Goal: Information Seeking & Learning: Find specific fact

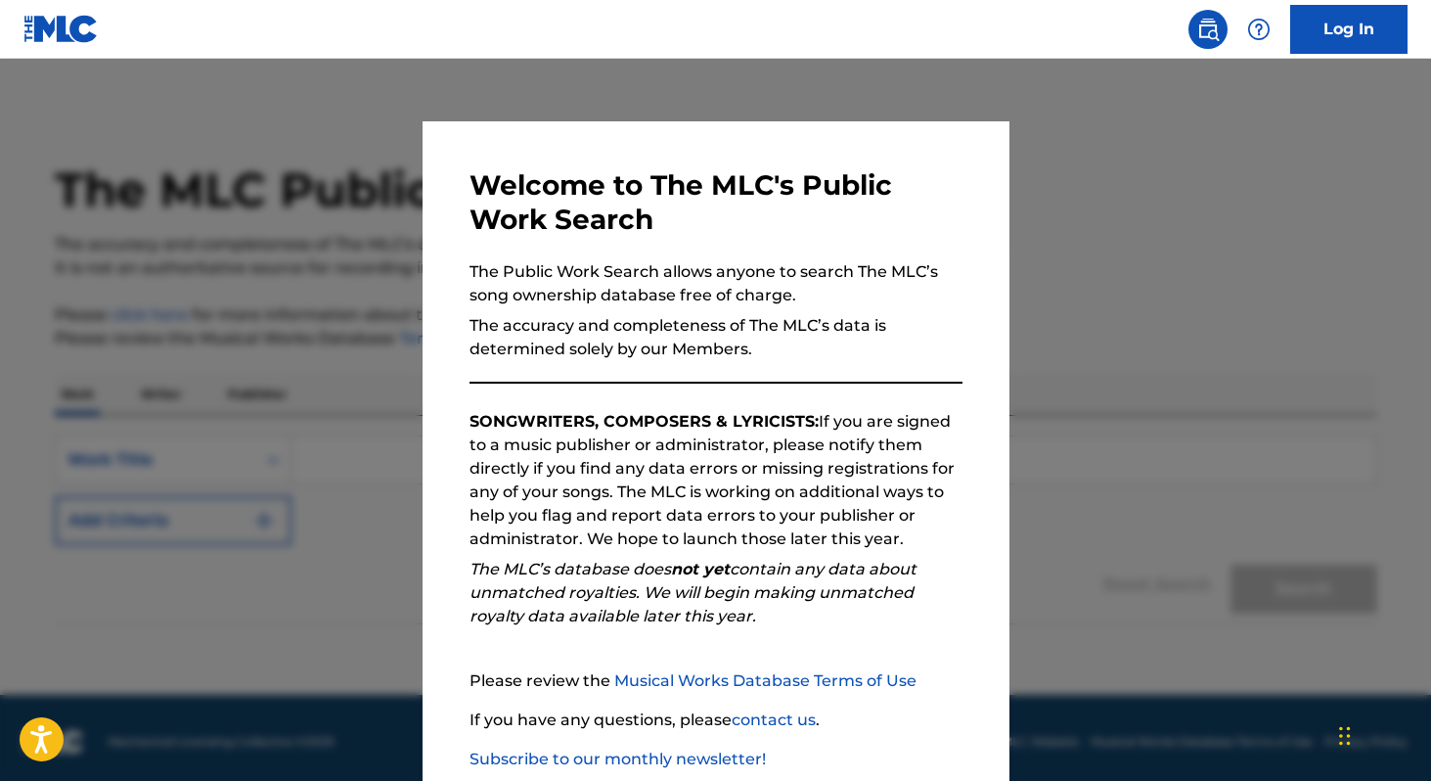
scroll to position [114, 0]
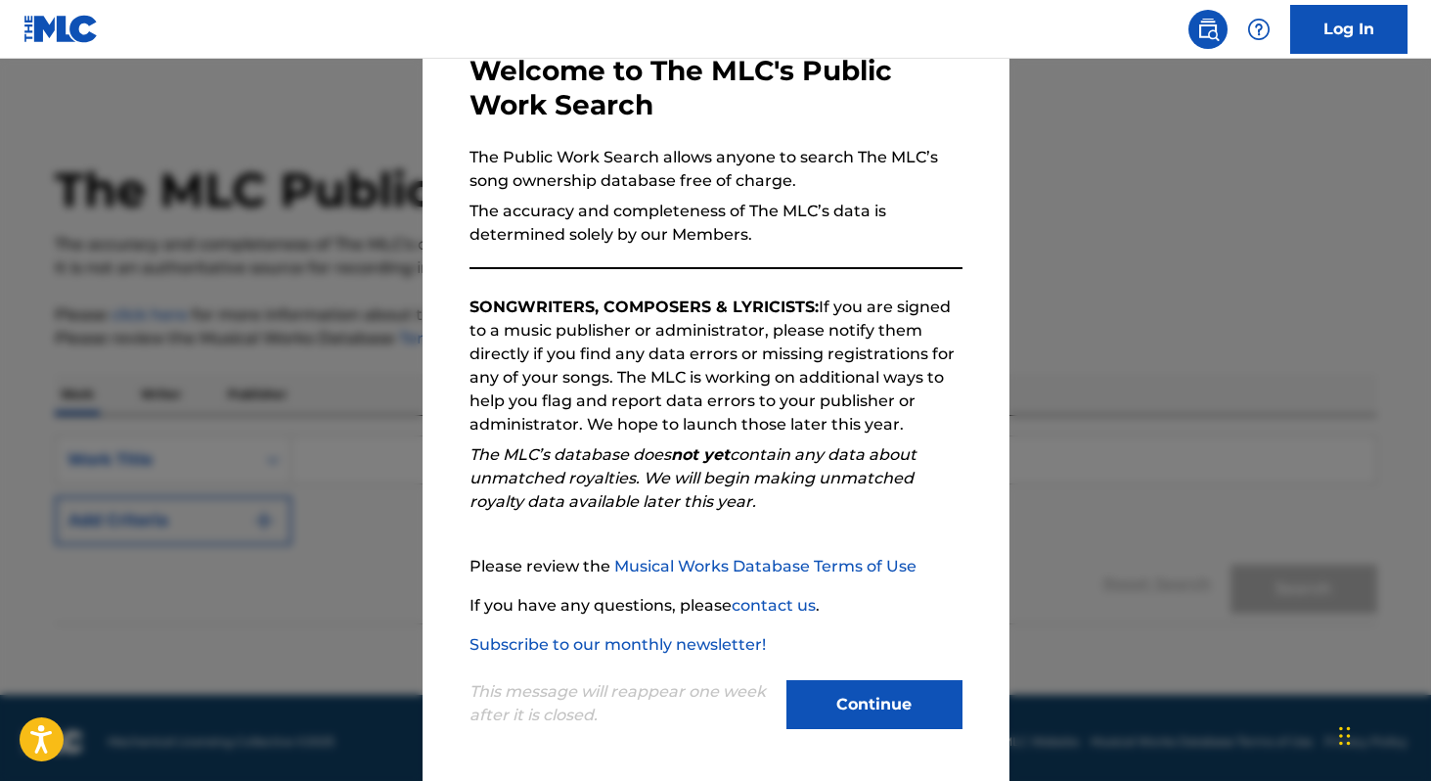
click at [896, 696] on button "Continue" at bounding box center [875, 704] width 176 height 49
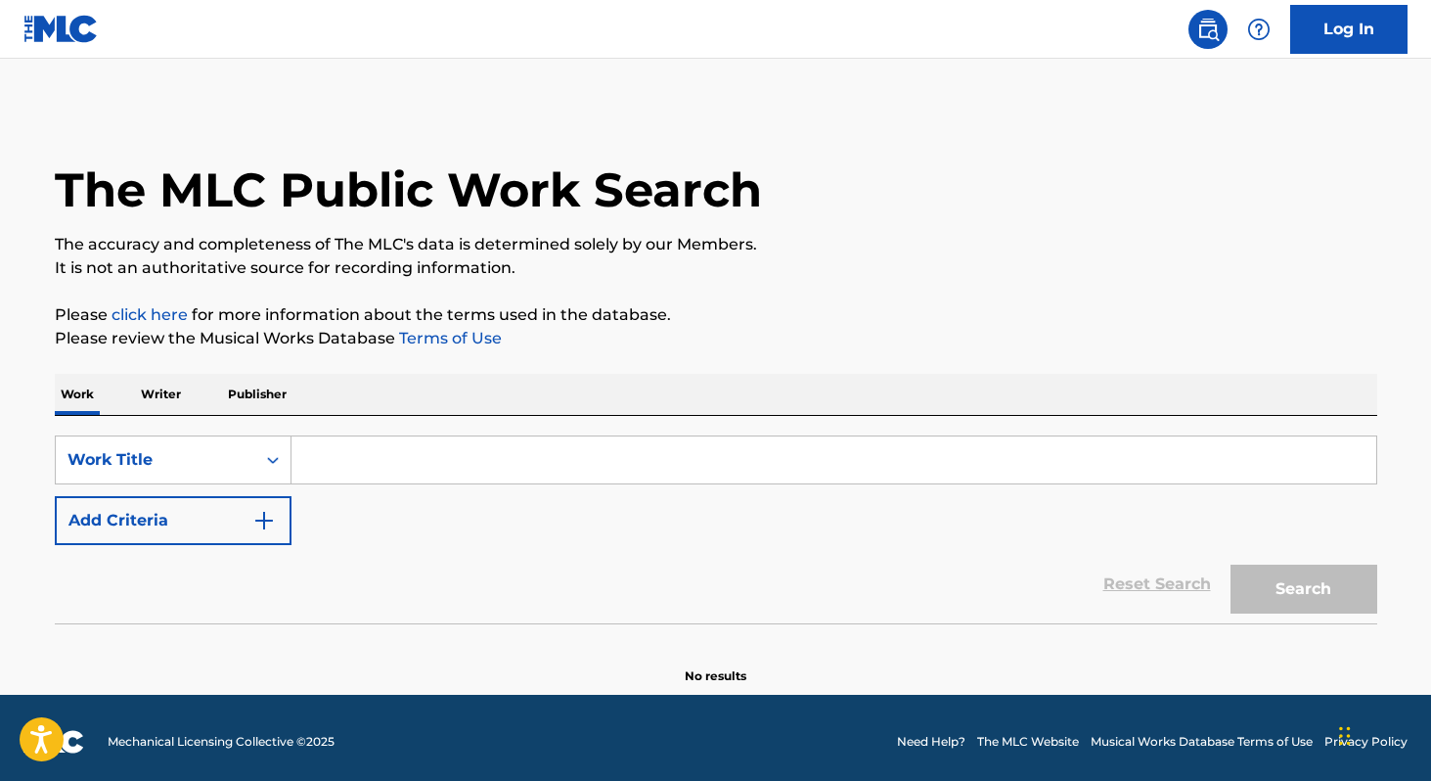
click at [176, 403] on p "Writer" at bounding box center [161, 394] width 52 height 41
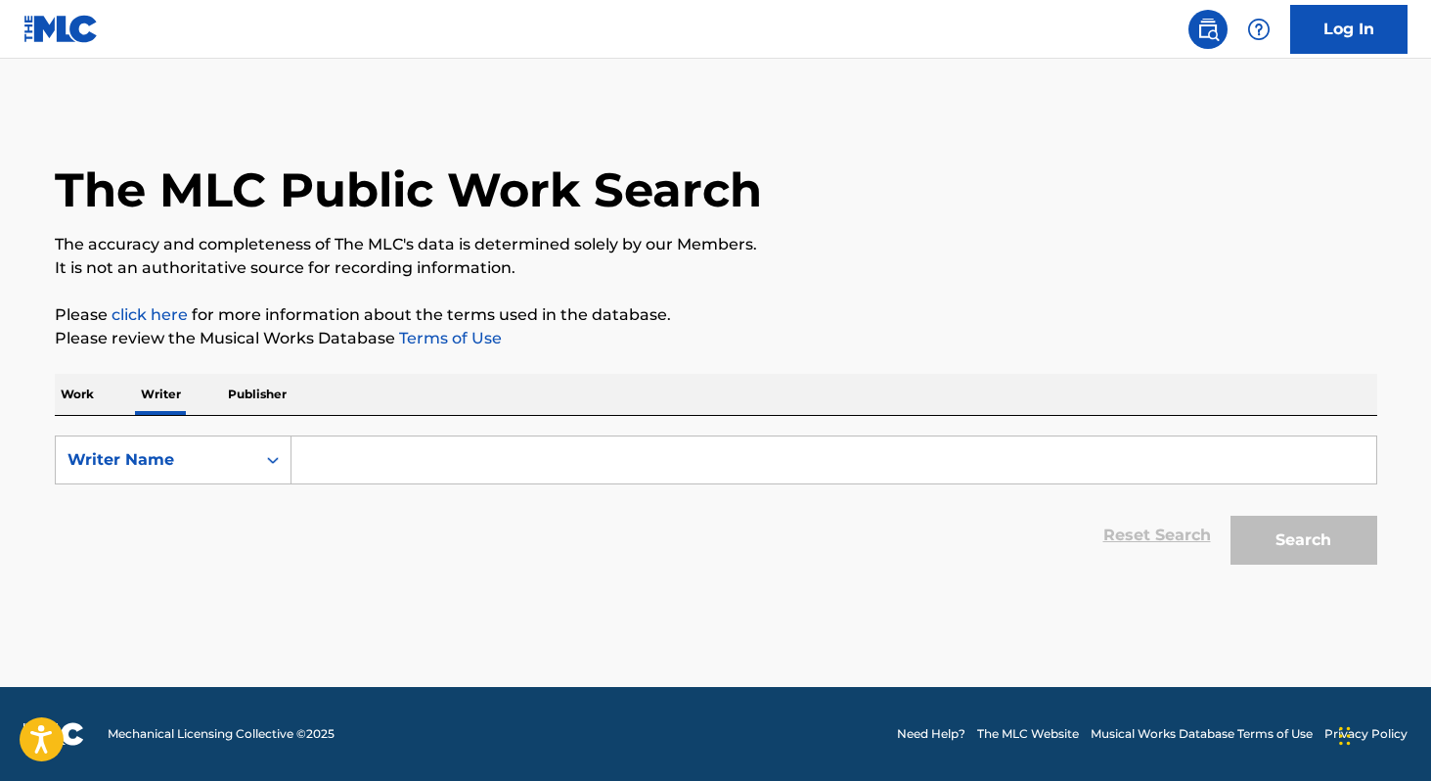
click at [388, 439] on input "Search Form" at bounding box center [834, 459] width 1085 height 47
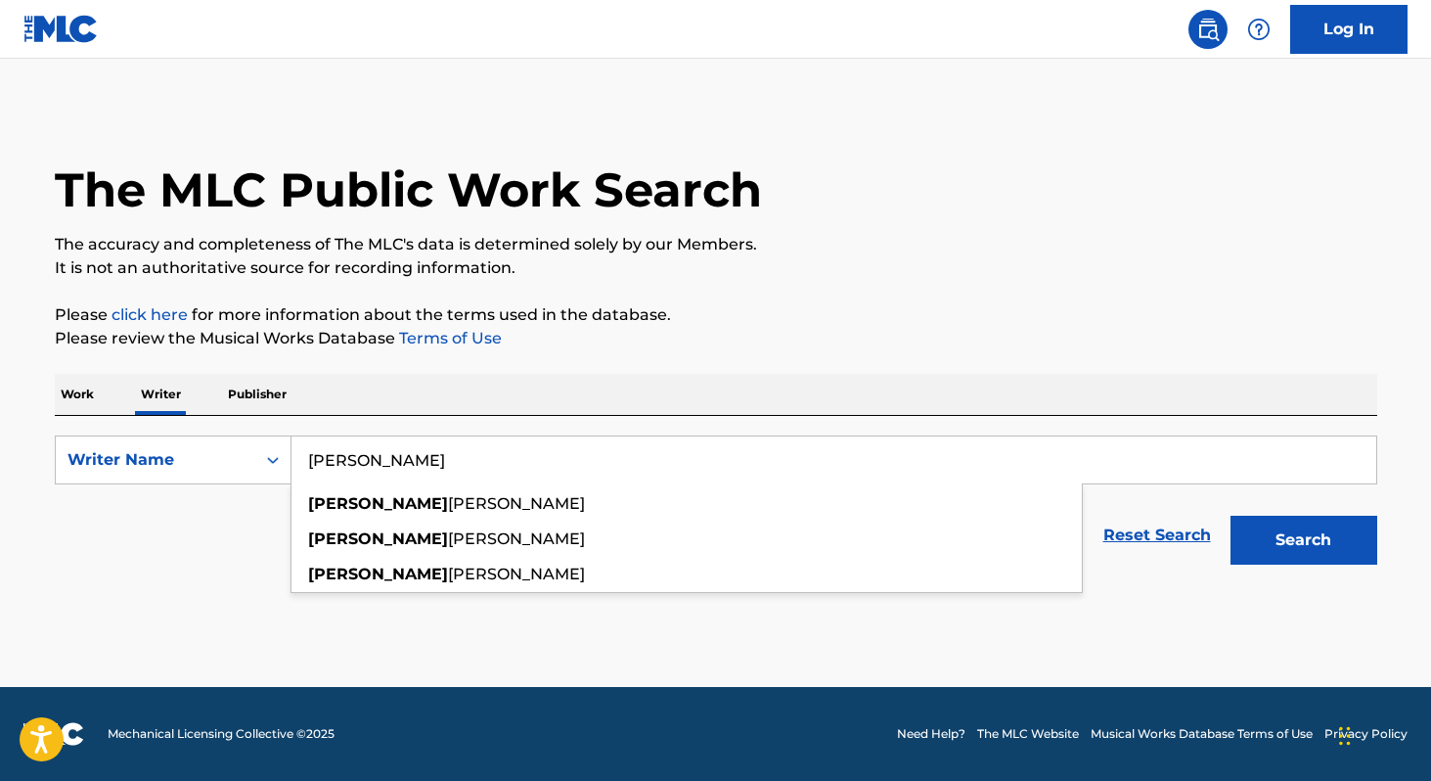
type input "[PERSON_NAME]"
click at [1231, 516] on button "Search" at bounding box center [1304, 540] width 147 height 49
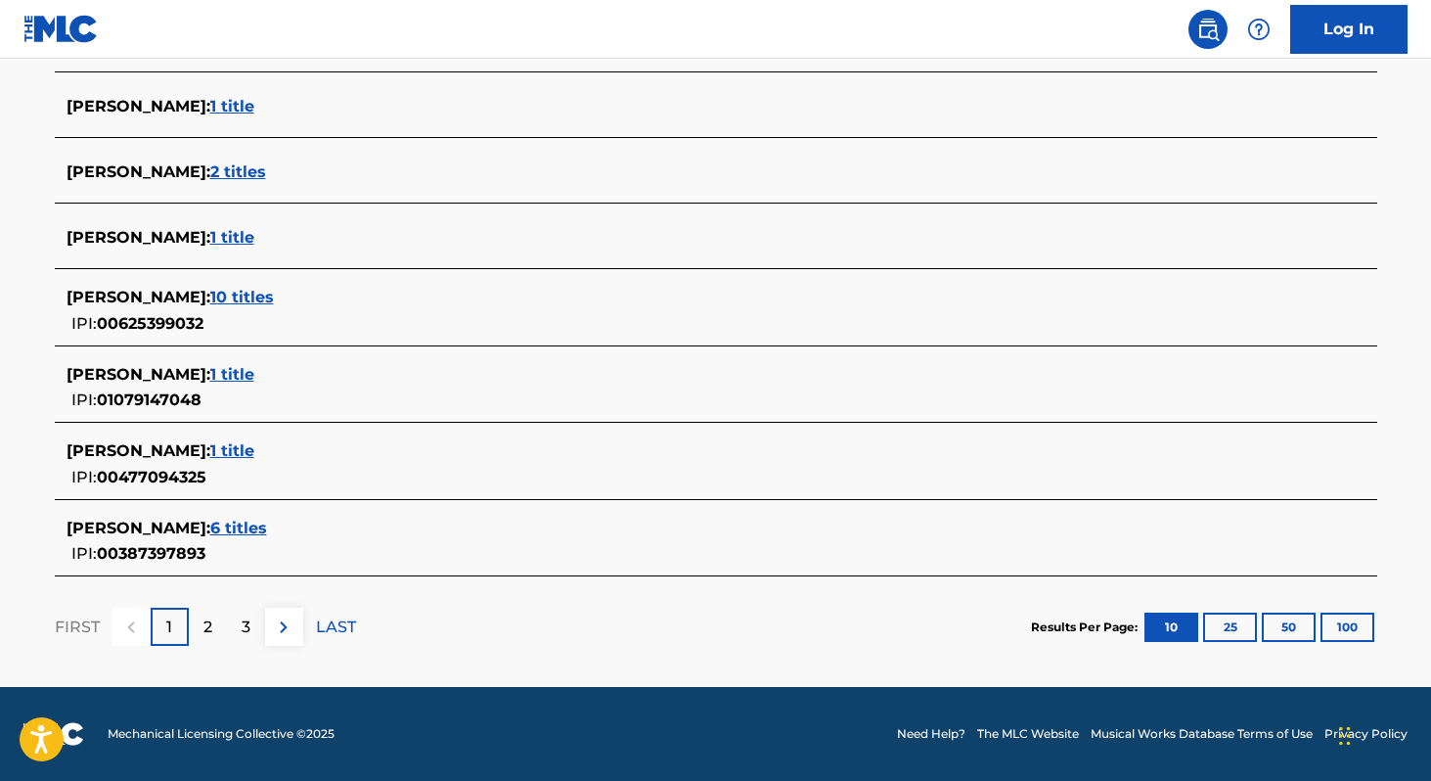
scroll to position [750, 0]
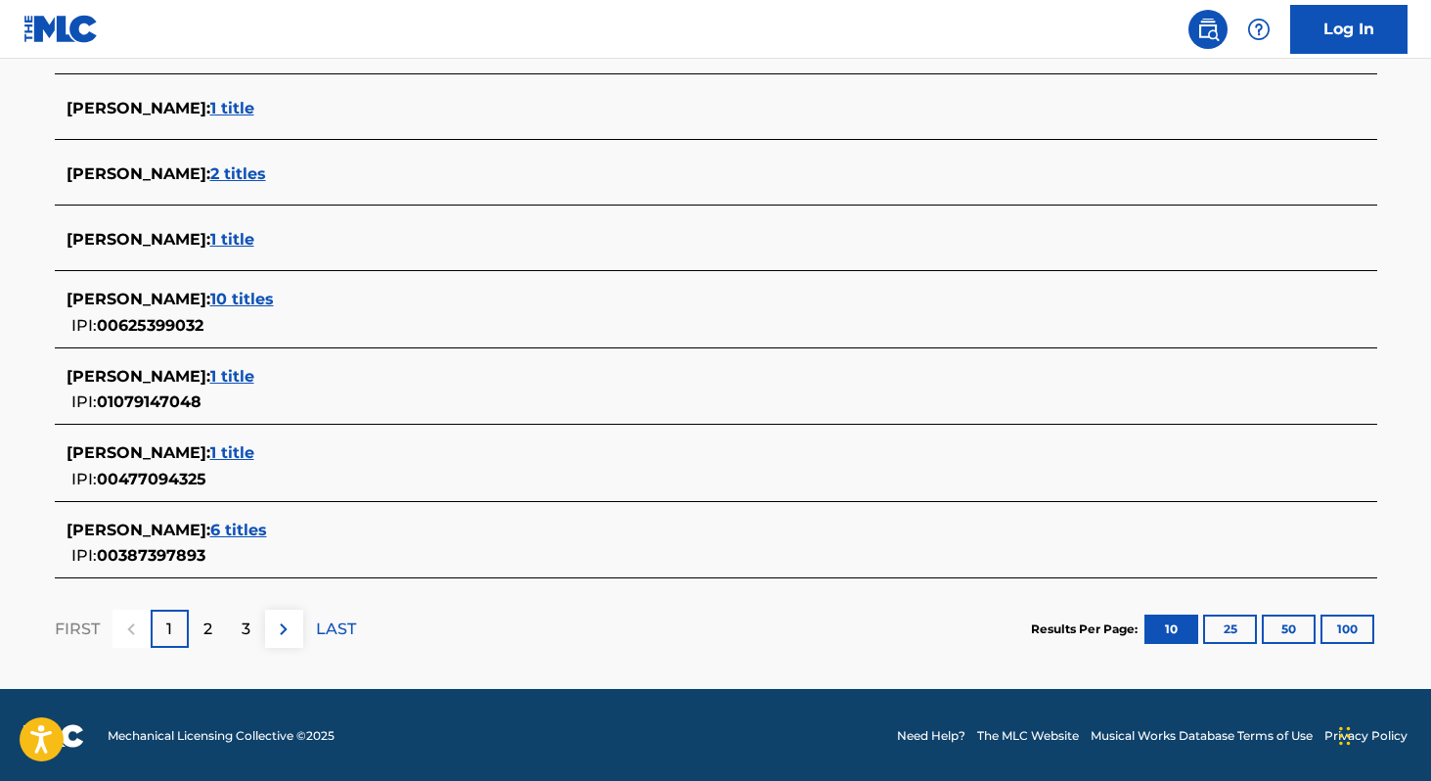
click at [254, 452] on span "1 title" at bounding box center [232, 452] width 44 height 19
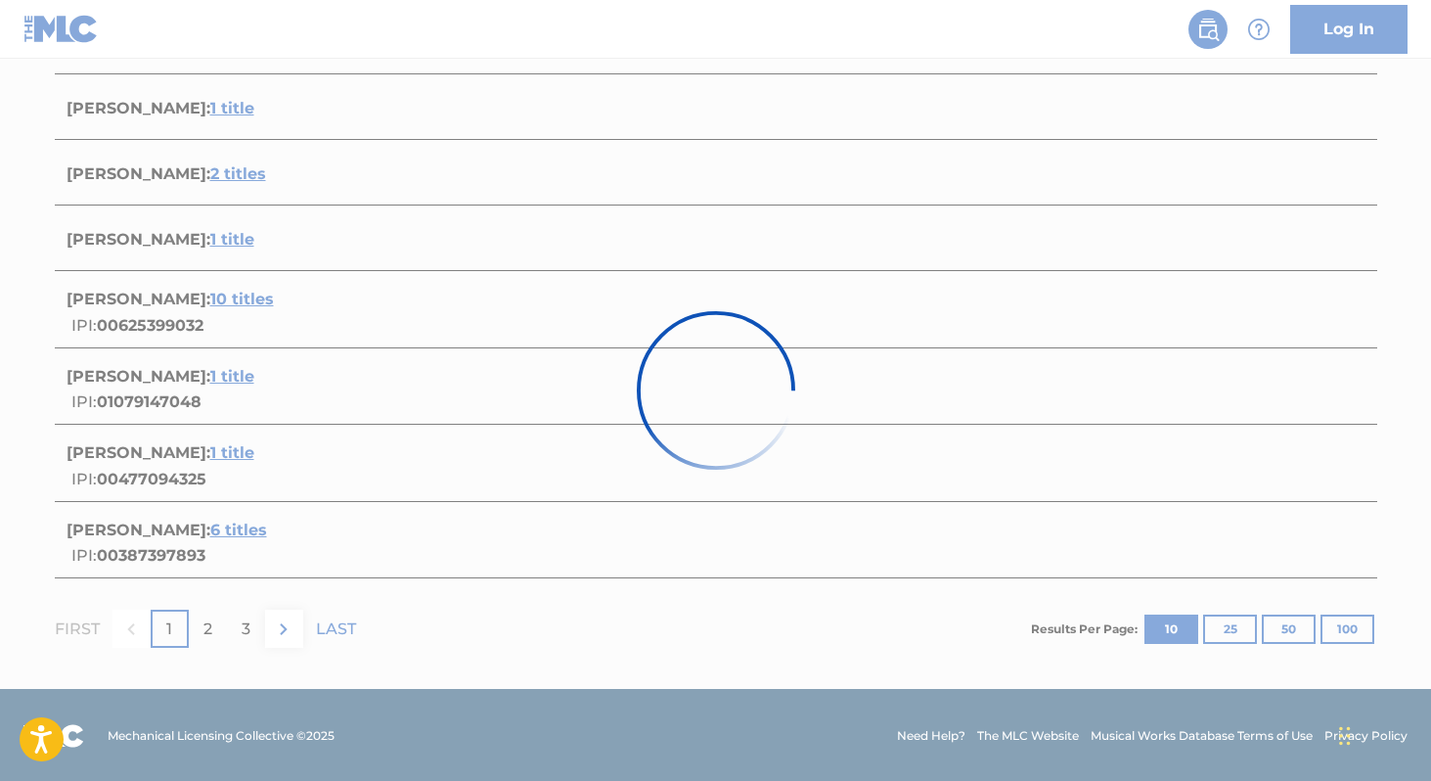
scroll to position [223, 0]
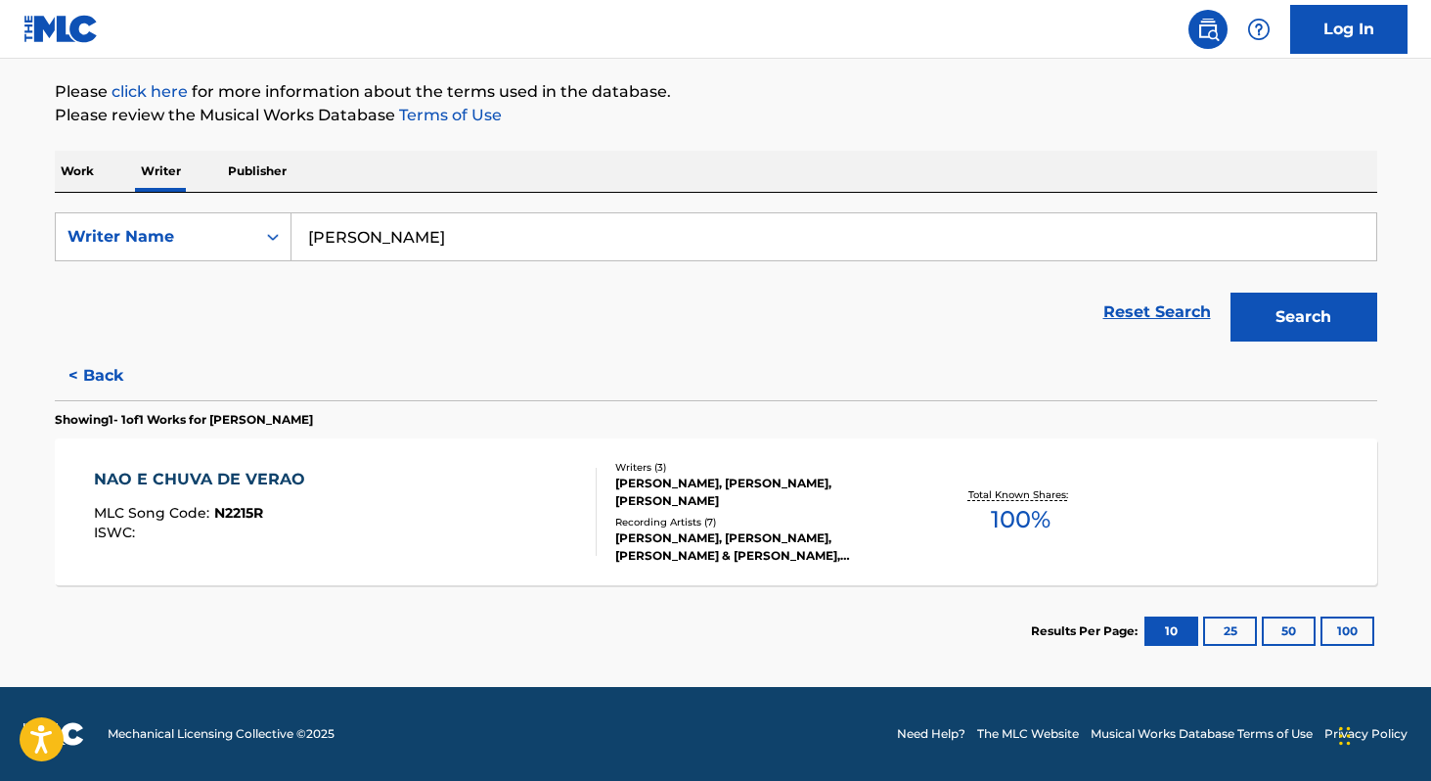
click at [379, 508] on div "NAO E CHUVA DE VERAO MLC Song Code : N2215R ISWC :" at bounding box center [345, 512] width 503 height 88
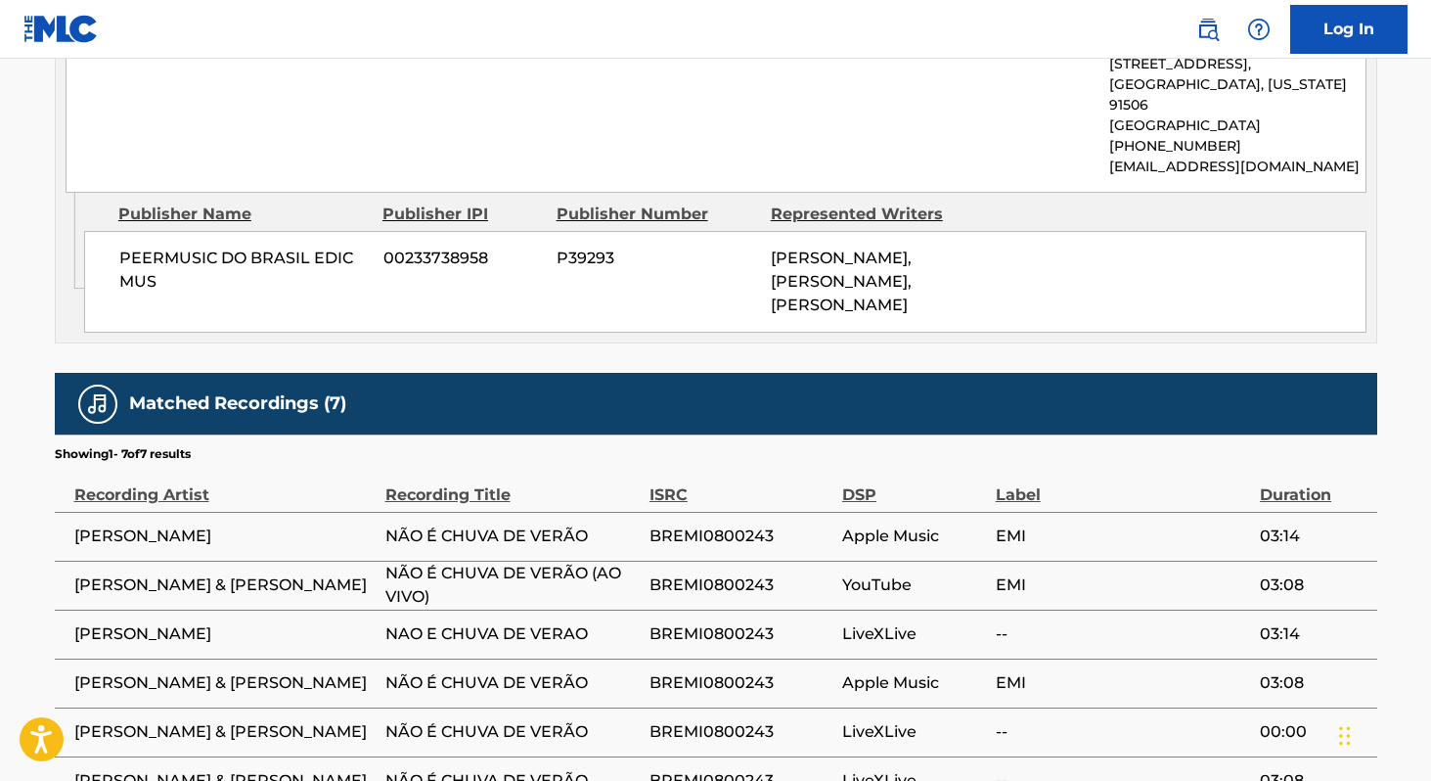
scroll to position [1093, 0]
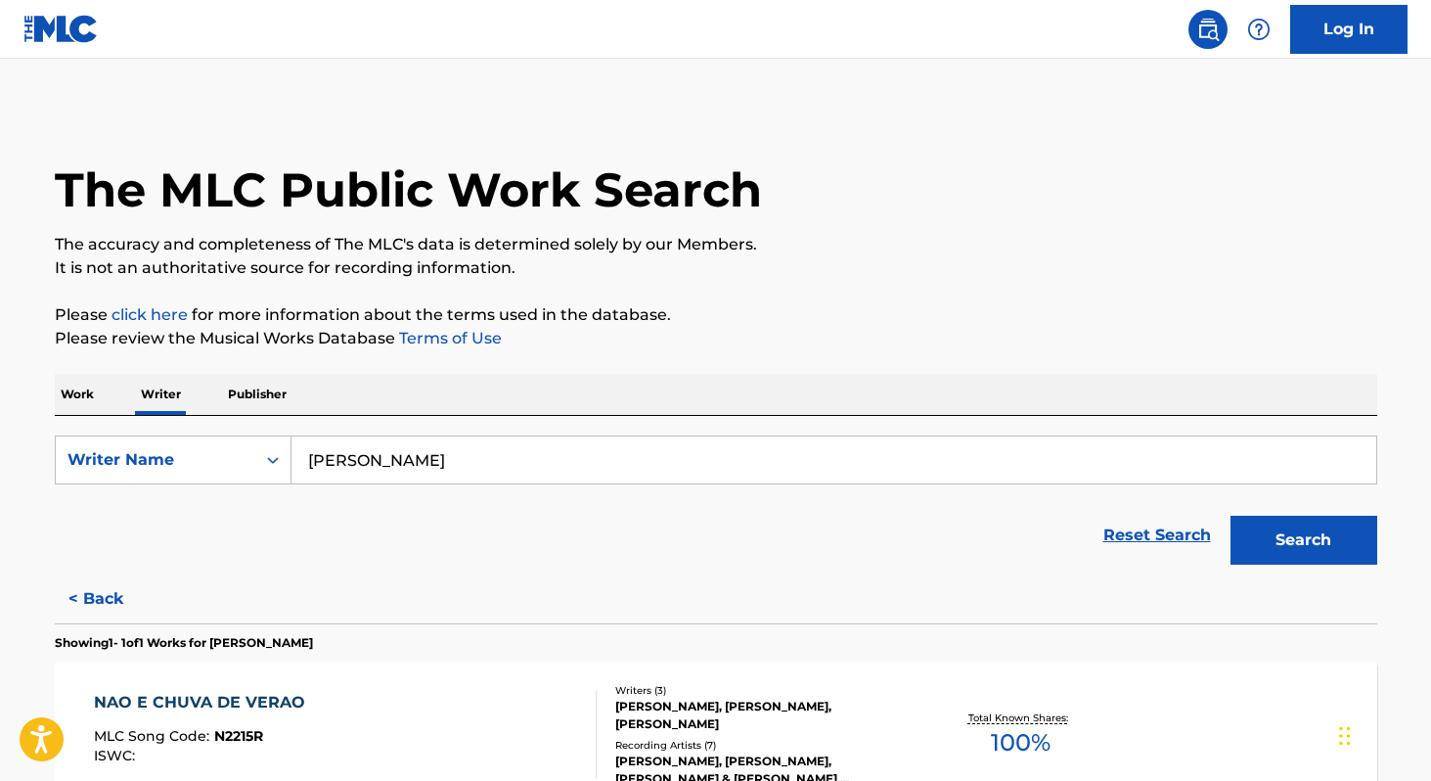
scroll to position [223, 0]
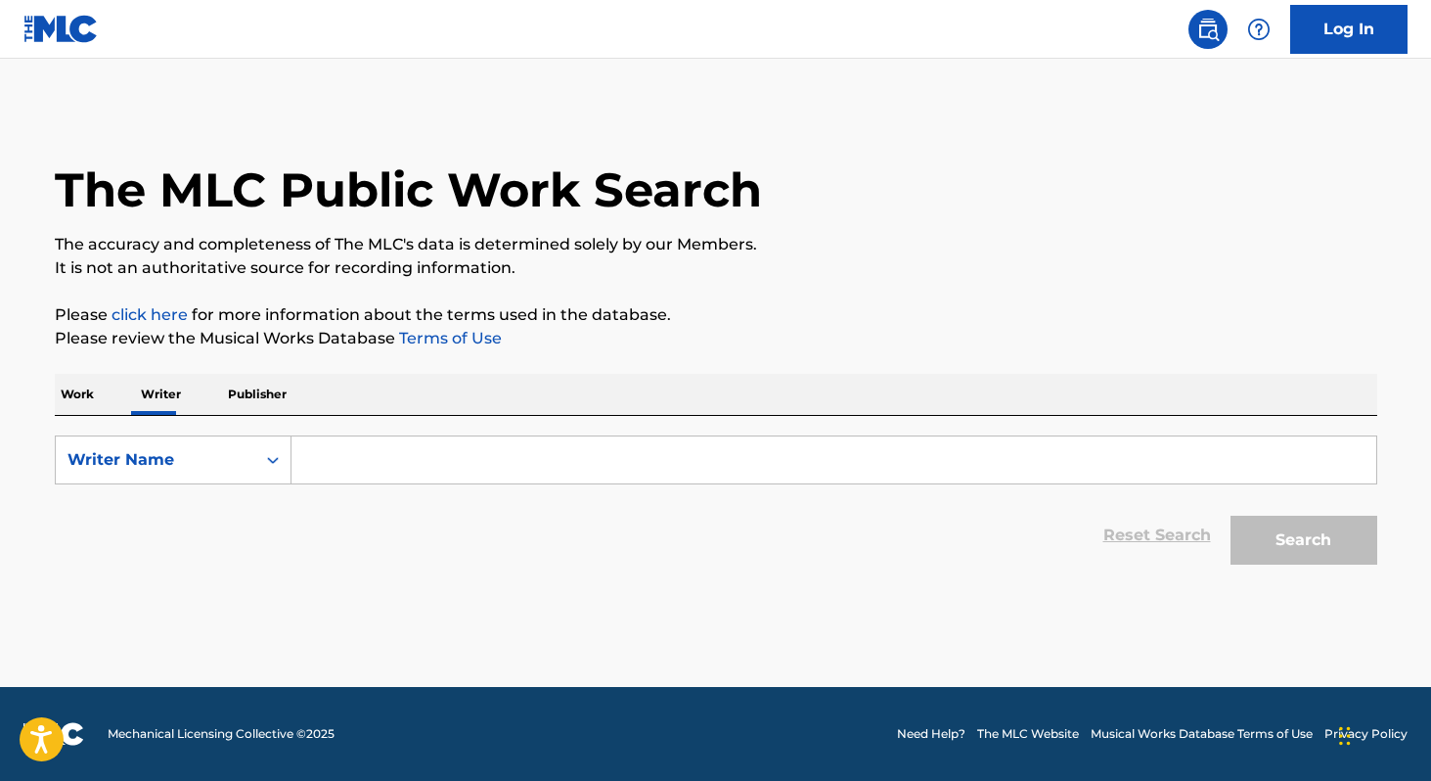
click at [347, 447] on input "Search Form" at bounding box center [834, 459] width 1085 height 47
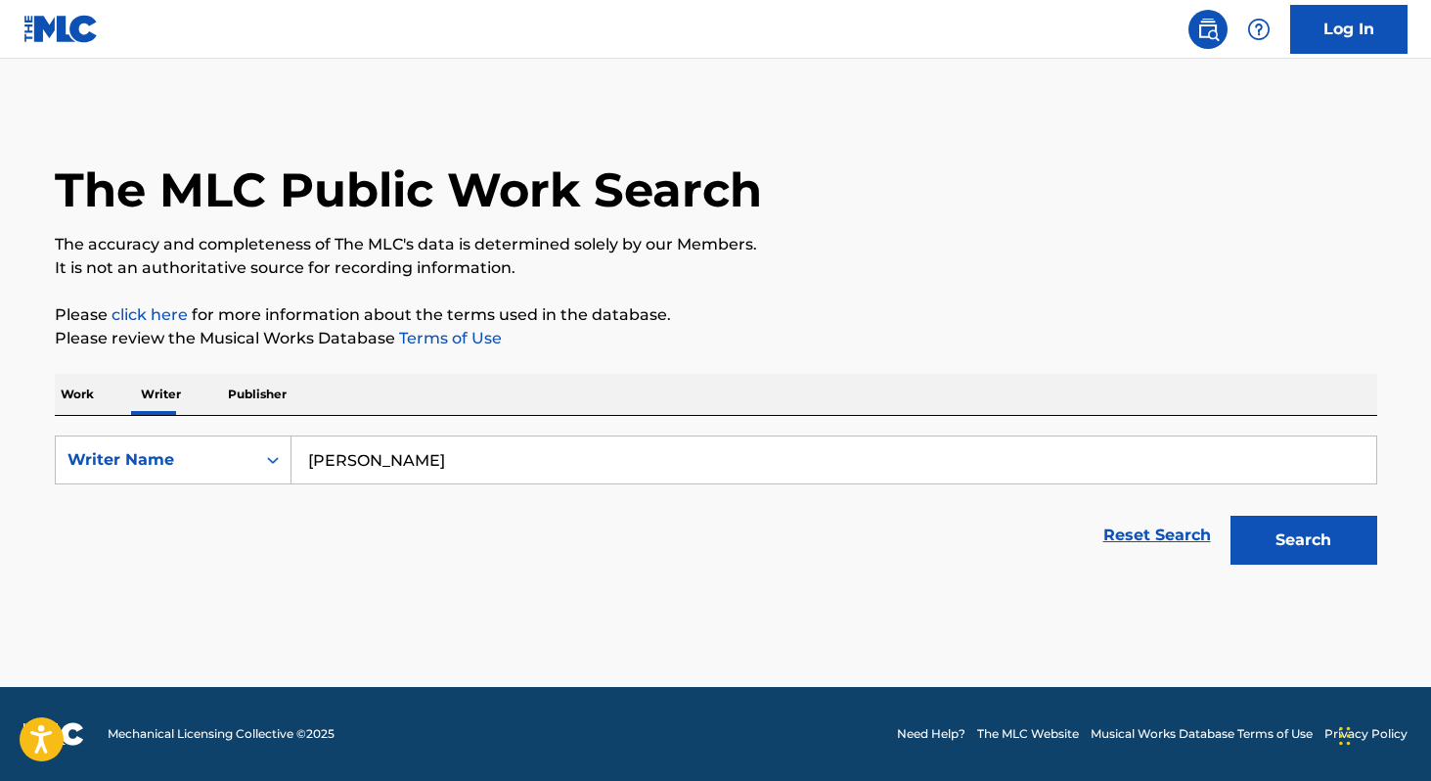
type input "[PERSON_NAME]"
click at [1295, 554] on button "Search" at bounding box center [1304, 540] width 147 height 49
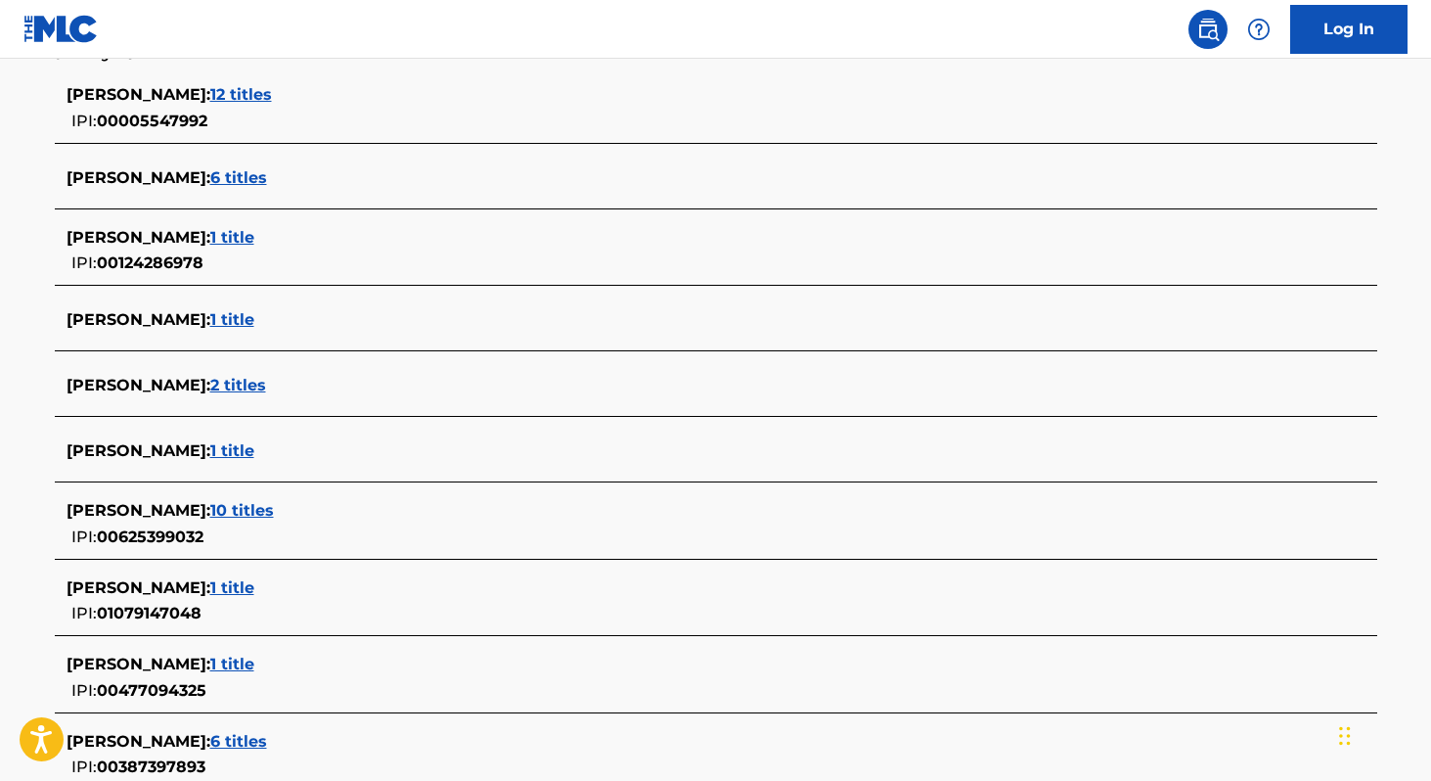
scroll to position [752, 0]
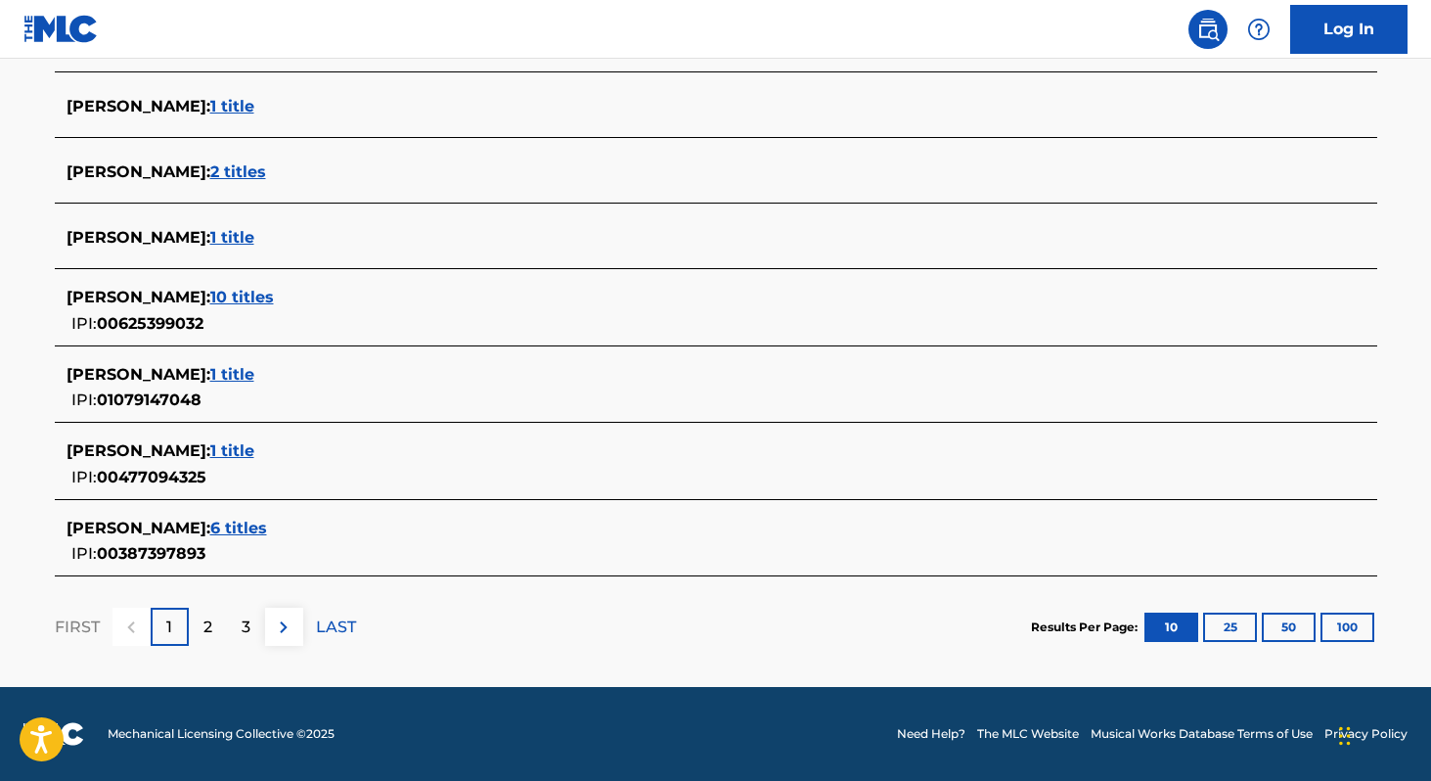
click at [213, 631] on div "2" at bounding box center [208, 627] width 38 height 38
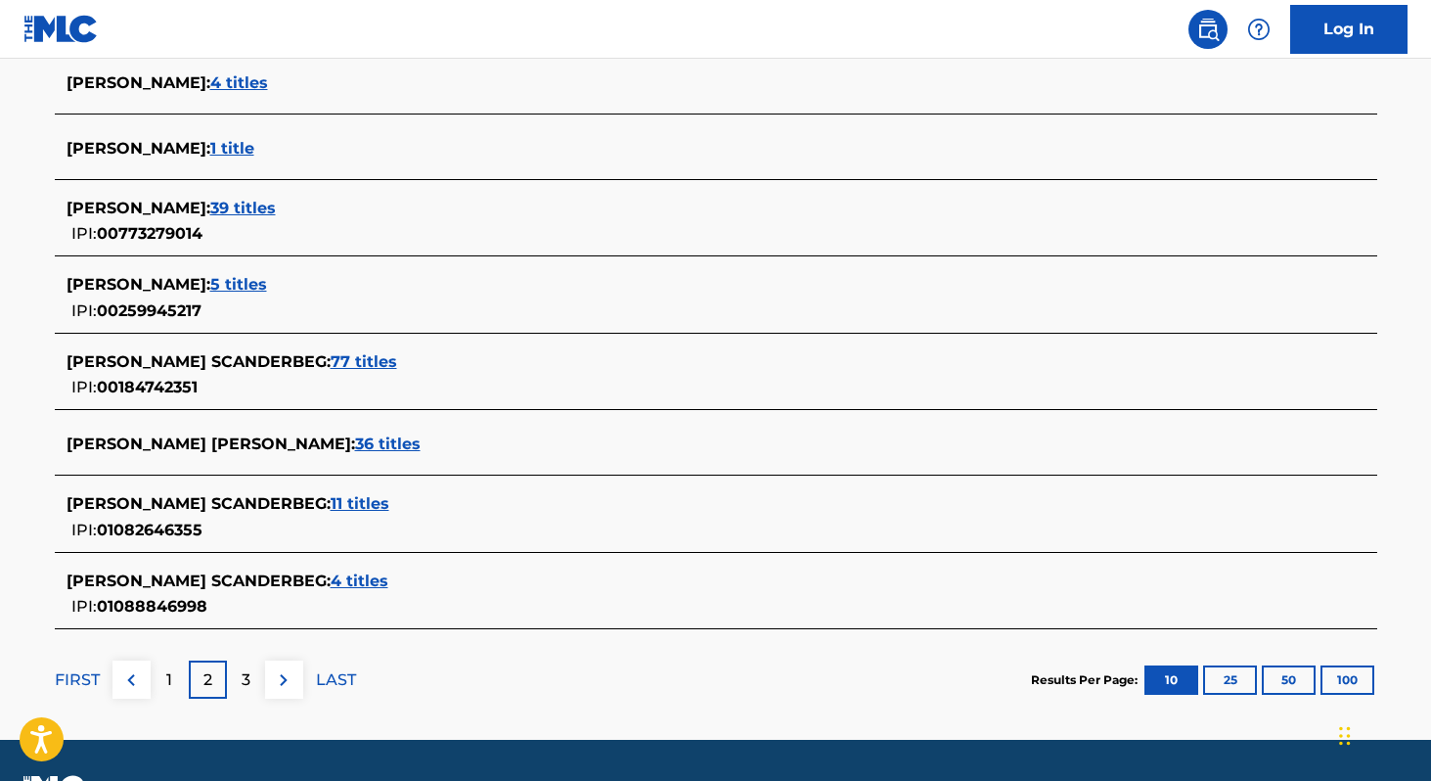
scroll to position [694, 0]
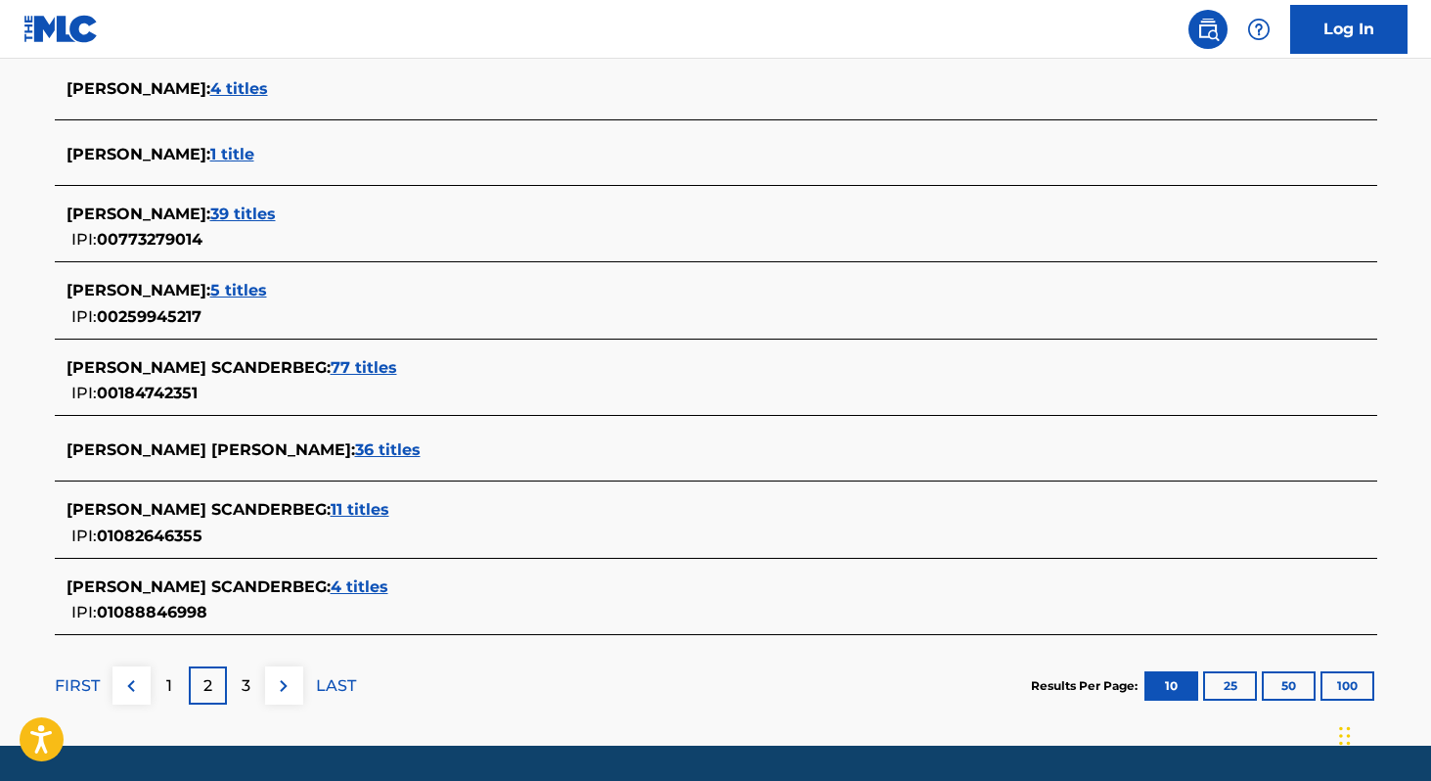
click at [389, 508] on span "11 titles" at bounding box center [360, 509] width 59 height 19
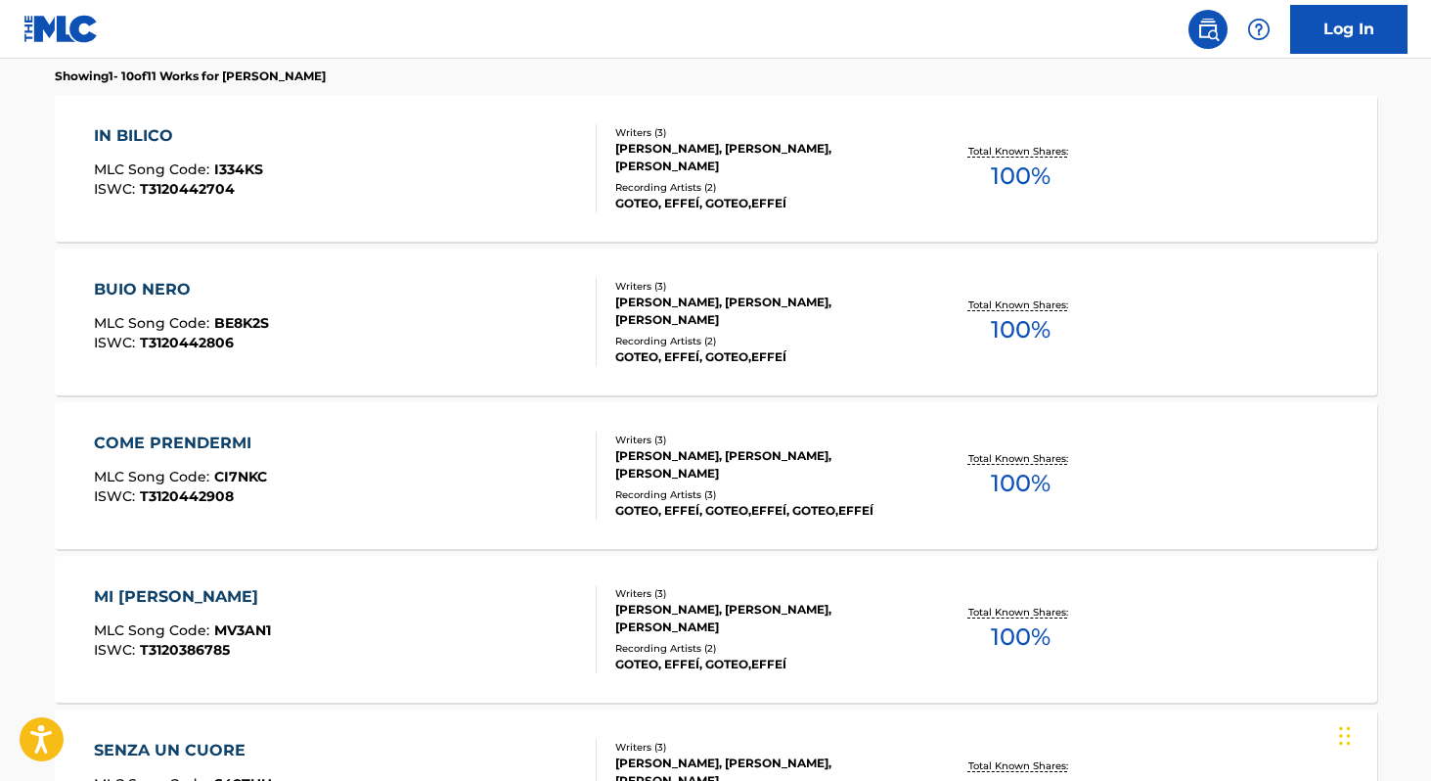
scroll to position [555, 0]
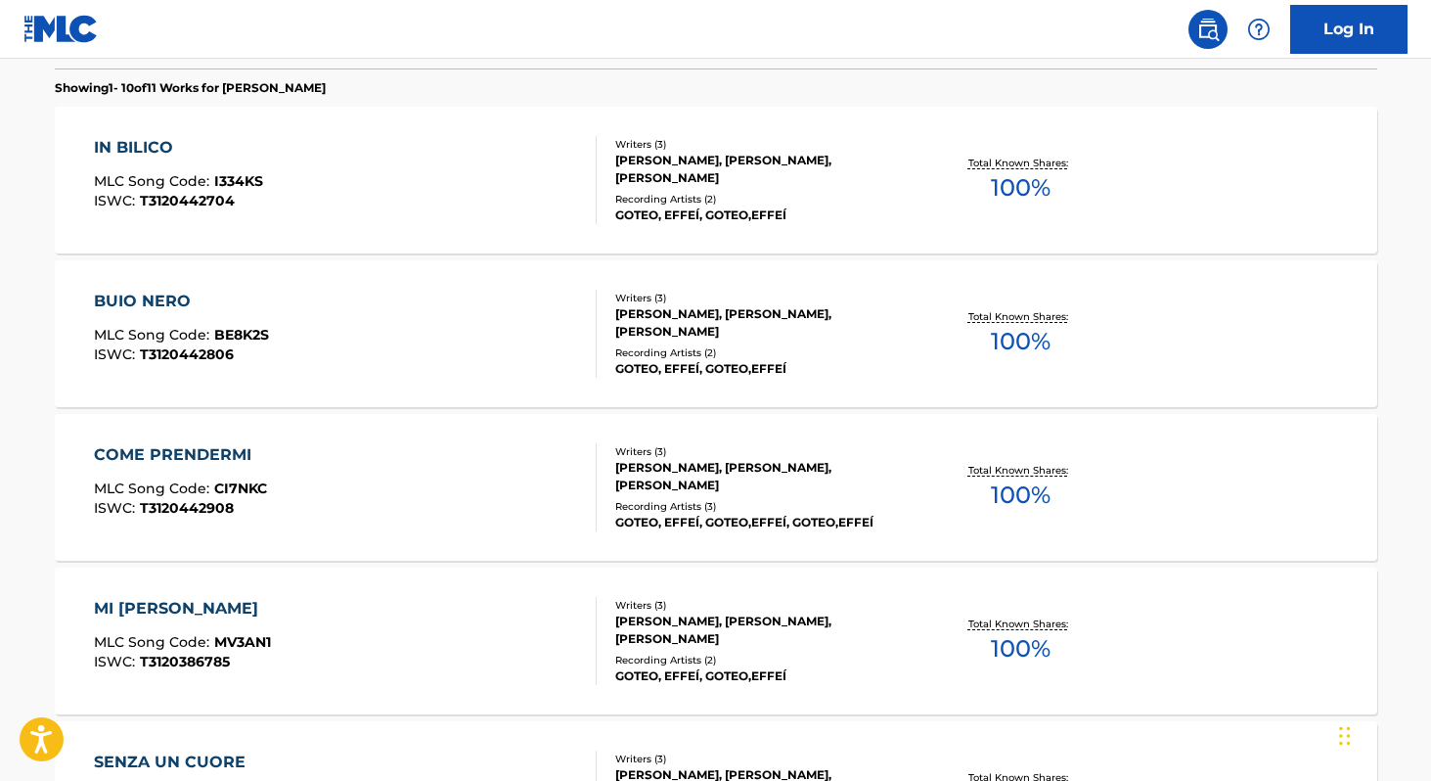
click at [447, 347] on div "BUIO NERO MLC Song Code : BE8K2S ISWC : T3120442806" at bounding box center [345, 334] width 503 height 88
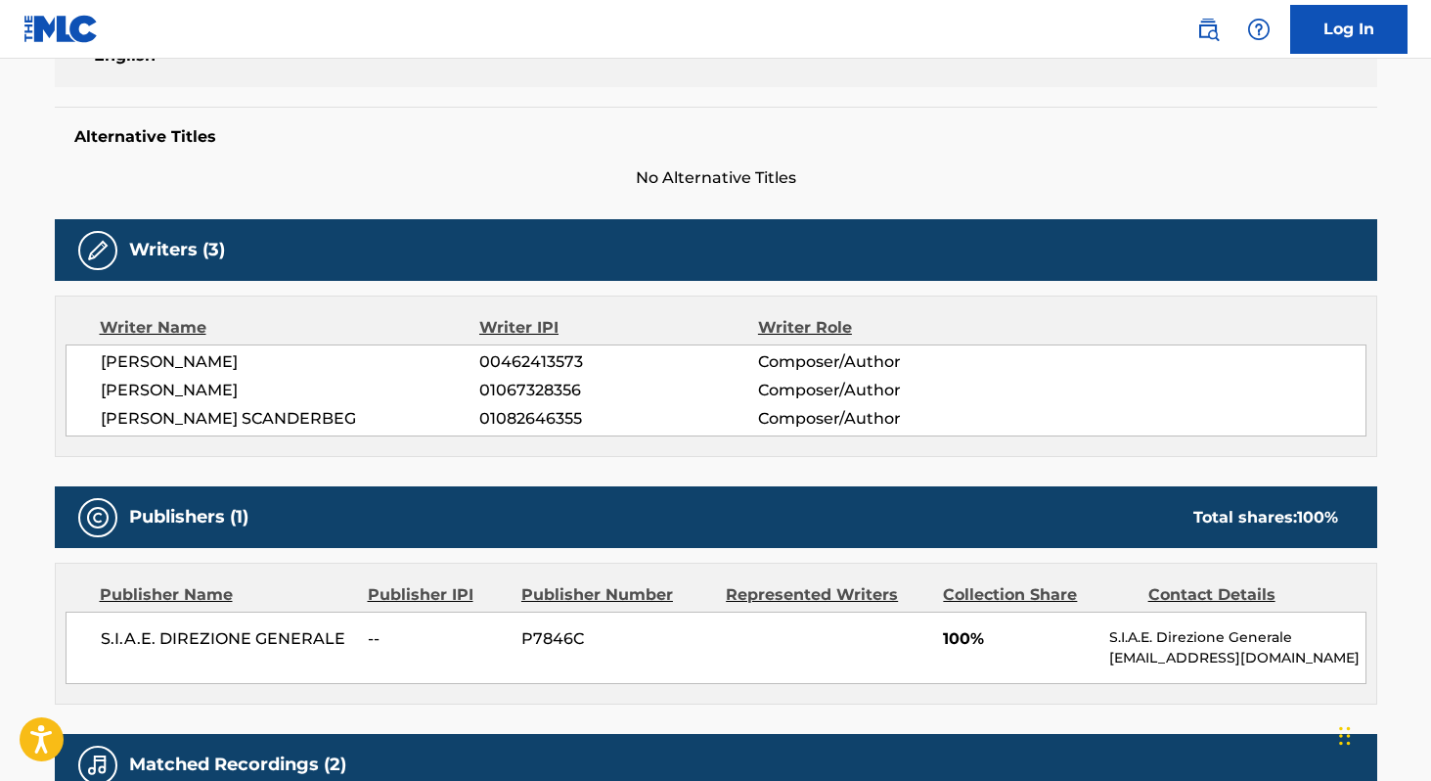
scroll to position [459, 0]
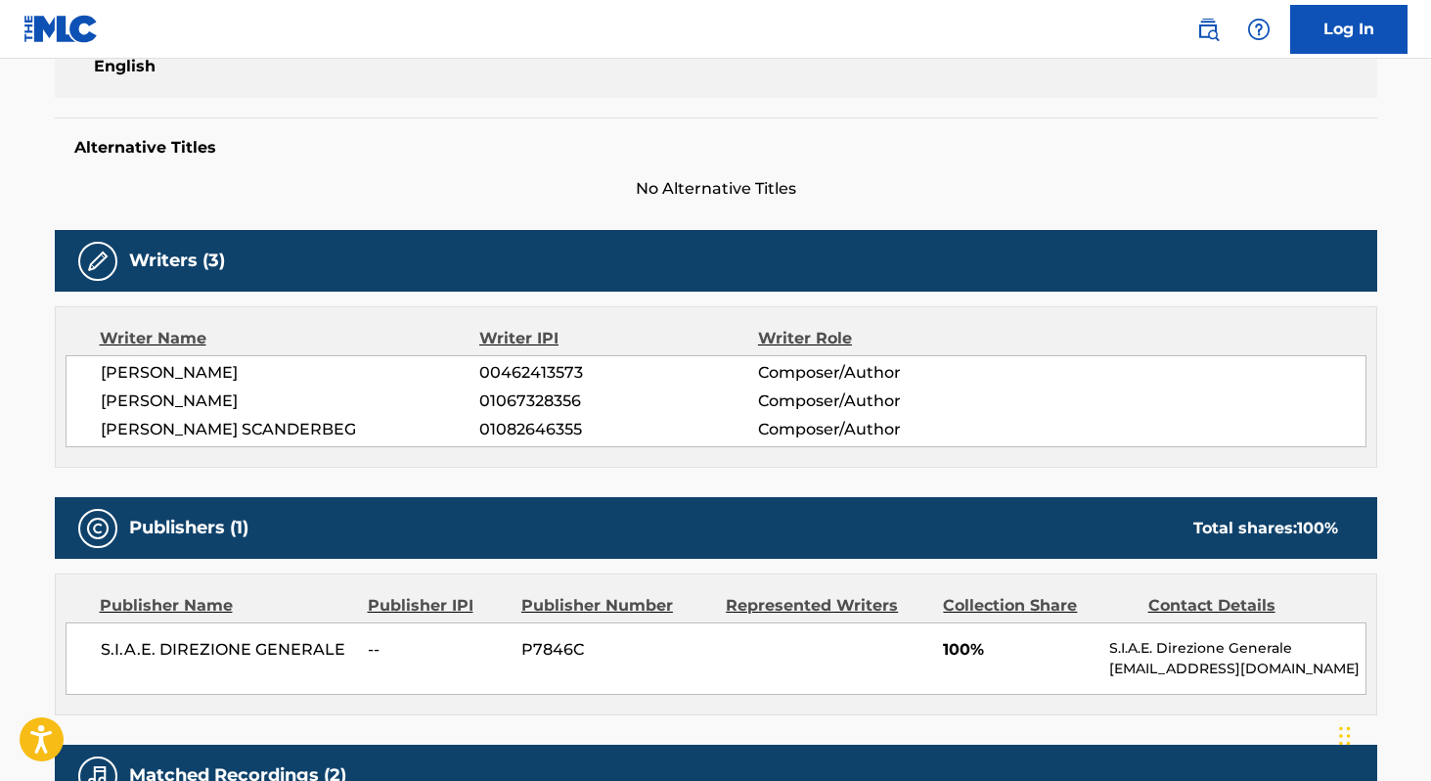
drag, startPoint x: 96, startPoint y: 381, endPoint x: 276, endPoint y: 394, distance: 180.5
click at [276, 394] on div "MATTEO FERRARI 00462413573 Composer/Author ALBERTO GARBARINO 01067328356 Compos…" at bounding box center [716, 401] width 1301 height 92
click at [276, 394] on span "ALBERTO GARBARINO" at bounding box center [291, 400] width 380 height 23
drag, startPoint x: 93, startPoint y: 429, endPoint x: 409, endPoint y: 451, distance: 316.8
click at [413, 451] on div "Writer Name Writer IPI Writer Role MATTEO FERRARI 00462413573 Composer/Author A…" at bounding box center [716, 386] width 1323 height 161
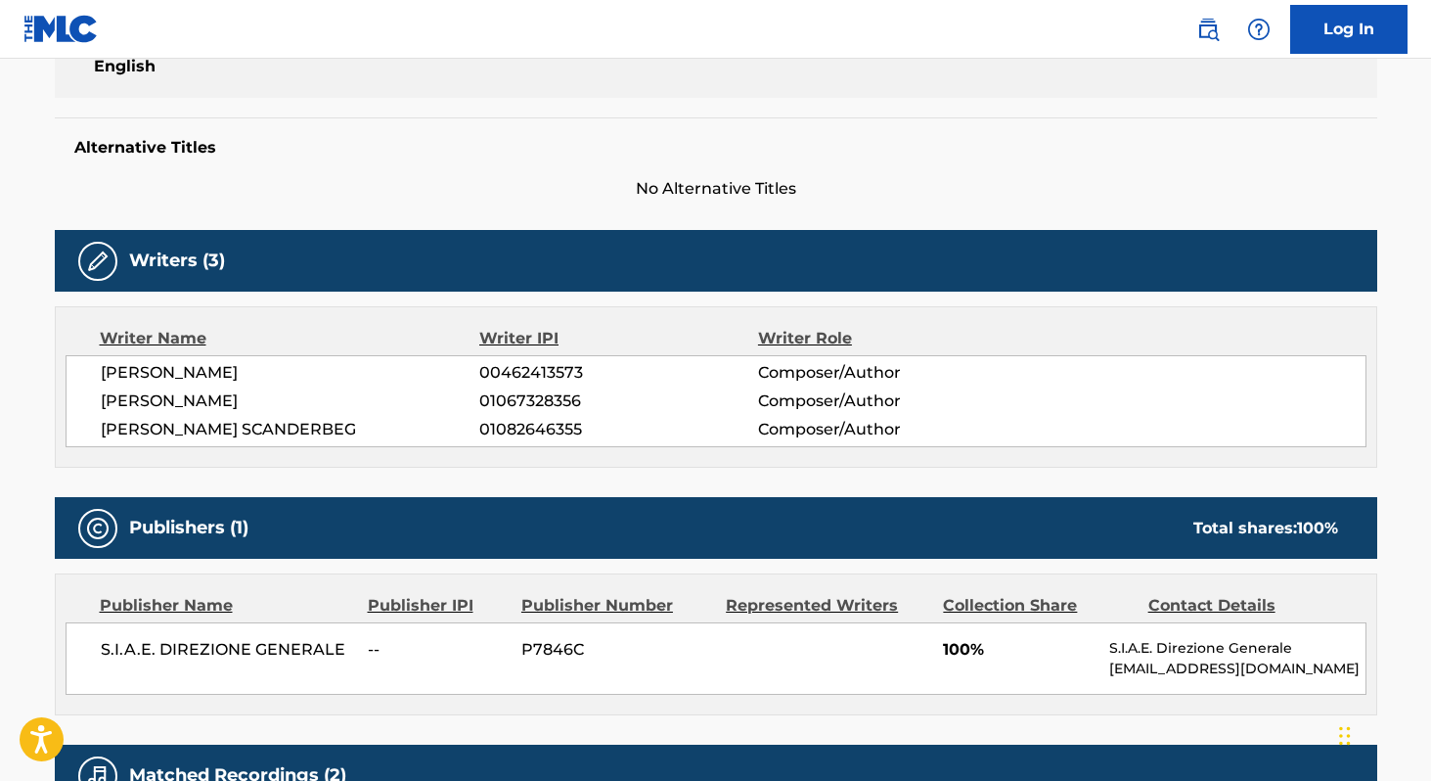
click at [339, 429] on span "FEDERICO CASTRIOTA SCANDERBEG" at bounding box center [291, 429] width 380 height 23
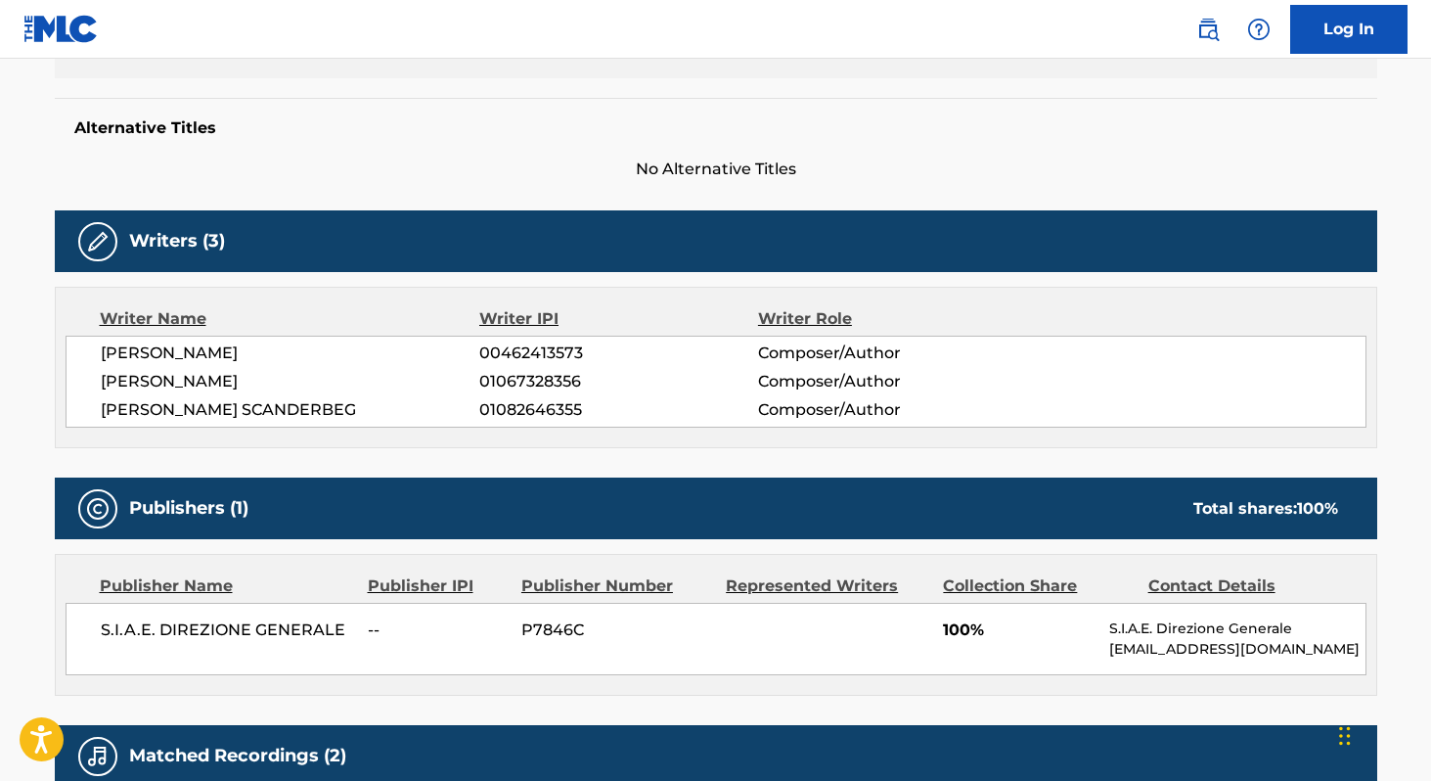
scroll to position [483, 0]
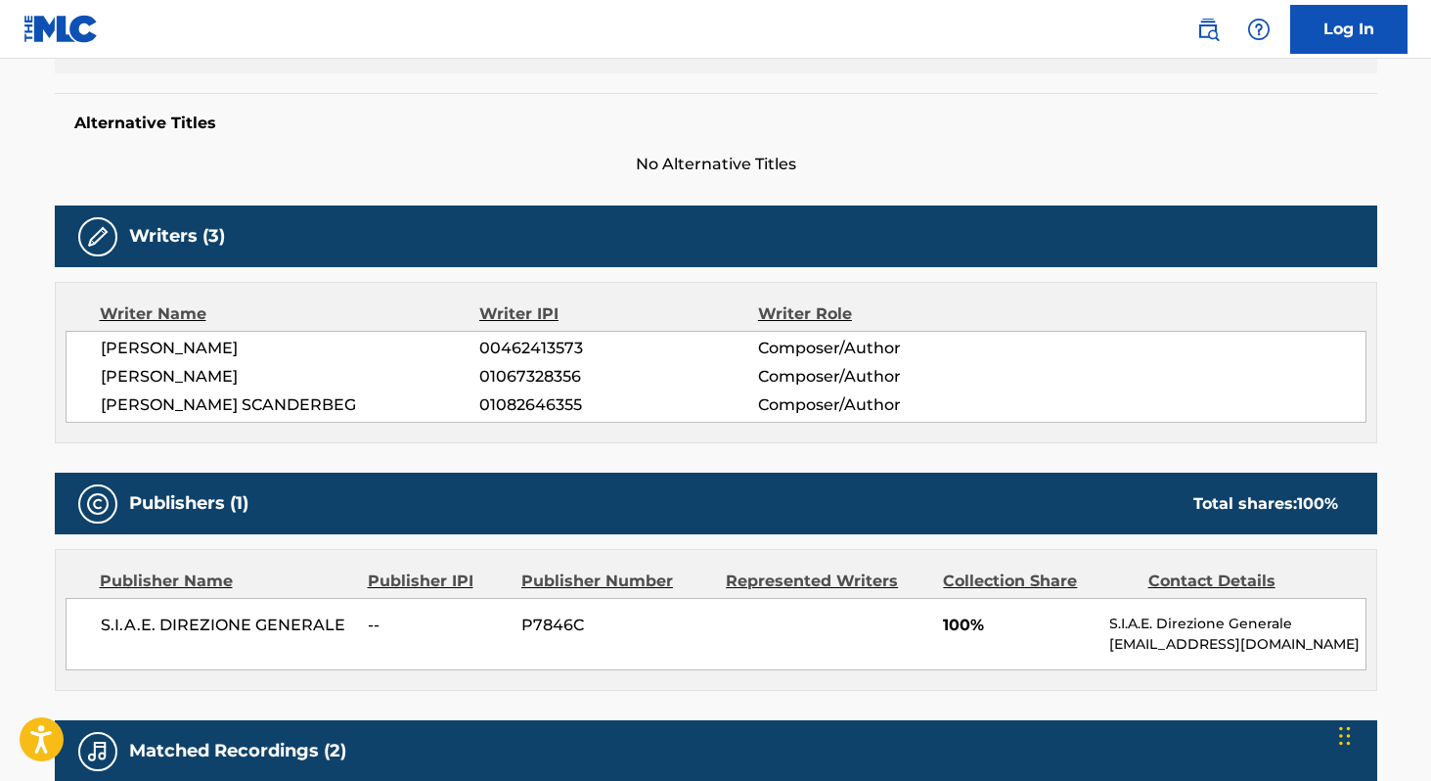
click at [107, 396] on span "FEDERICO CASTRIOTA SCANDERBEG" at bounding box center [291, 404] width 380 height 23
drag, startPoint x: 107, startPoint y: 396, endPoint x: 370, endPoint y: 396, distance: 263.2
click at [370, 396] on span "FEDERICO CASTRIOTA SCANDERBEG" at bounding box center [291, 404] width 380 height 23
copy span "FEDERICO CASTRIOTA SCANDERBEG"
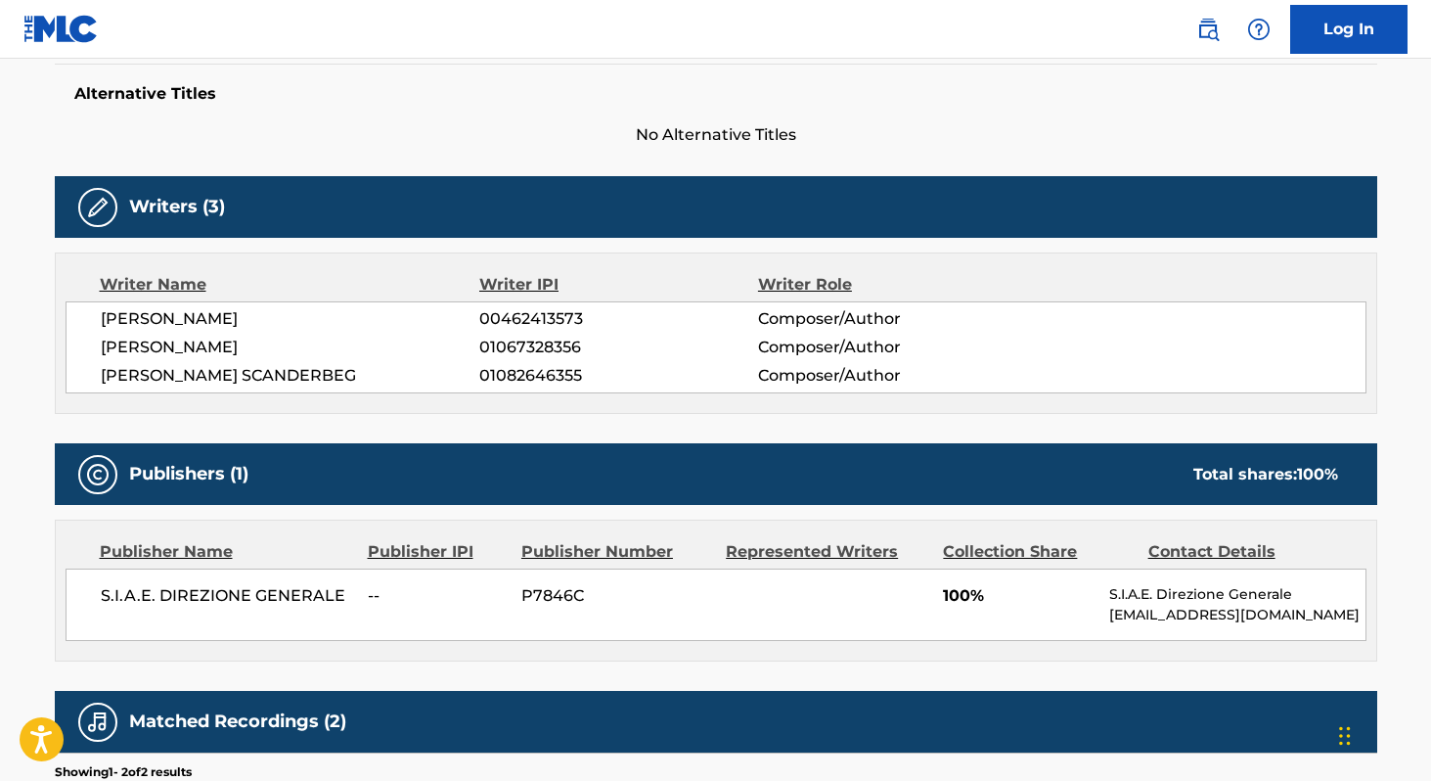
scroll to position [514, 0]
